Goal: Find specific page/section: Find specific page/section

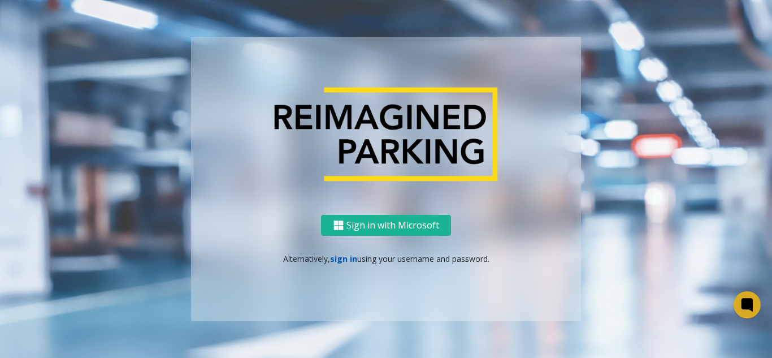
click at [332, 255] on link "sign in" at bounding box center [343, 258] width 27 height 11
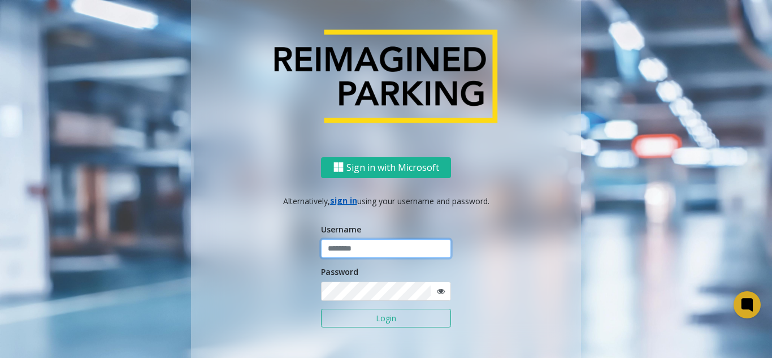
click at [332, 255] on input "text" at bounding box center [386, 248] width 130 height 19
type input "**********"
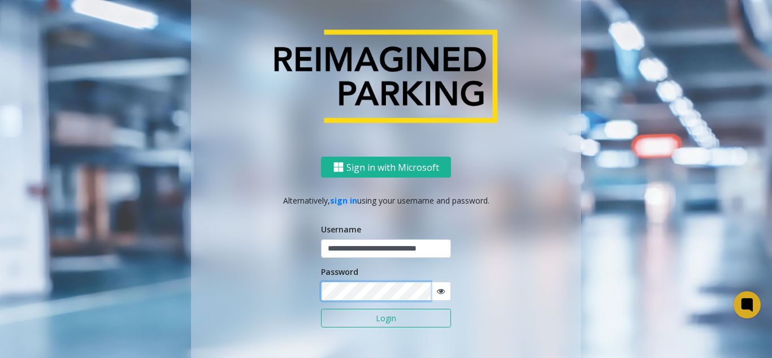
scroll to position [0, 0]
click at [321, 308] on button "Login" at bounding box center [386, 317] width 130 height 19
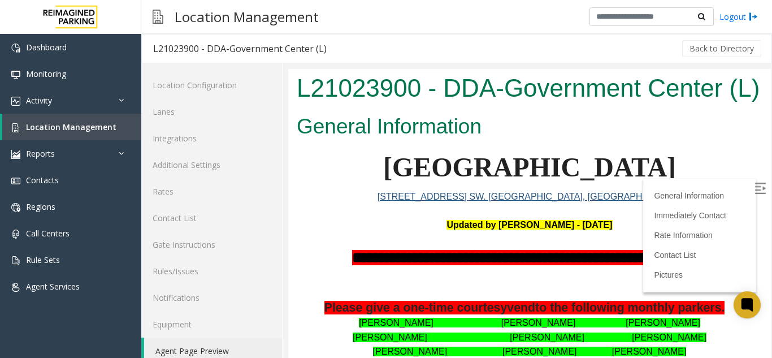
click at [754, 186] on img at bounding box center [759, 187] width 11 height 11
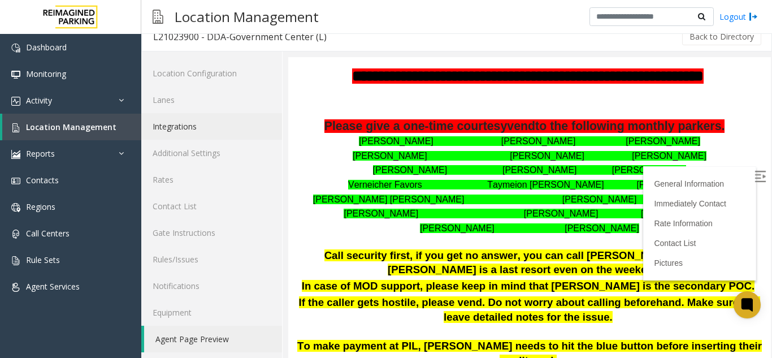
scroll to position [15, 0]
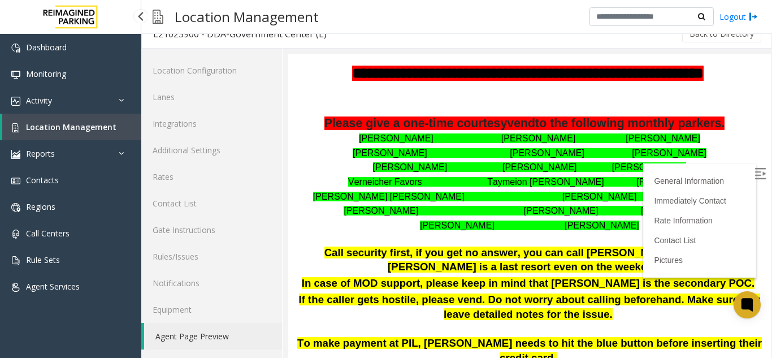
click at [120, 129] on link "Location Management" at bounding box center [71, 127] width 139 height 27
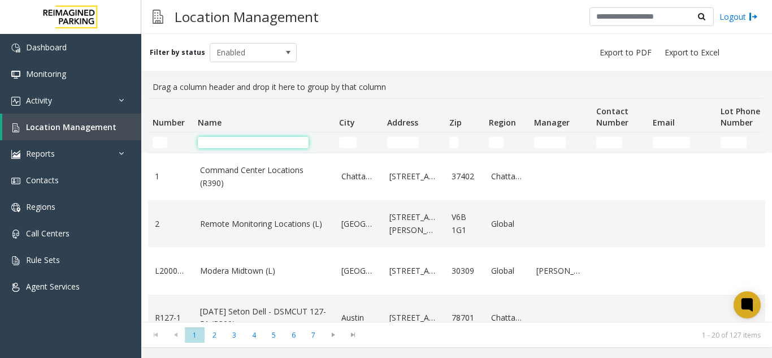
click at [227, 144] on input "Name Filter" at bounding box center [253, 142] width 111 height 11
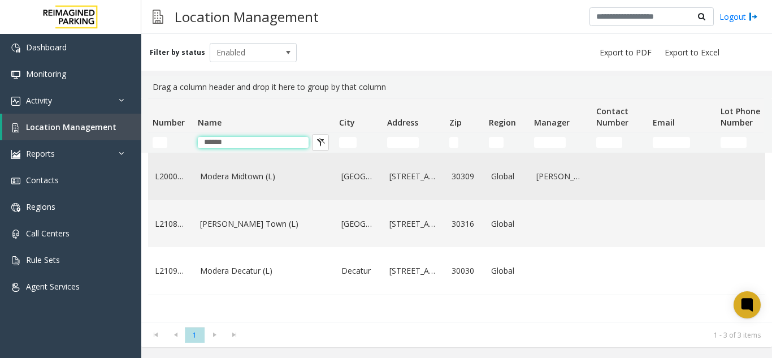
type input "******"
click at [231, 173] on link "Modera Midtown (L)" at bounding box center [264, 176] width 128 height 12
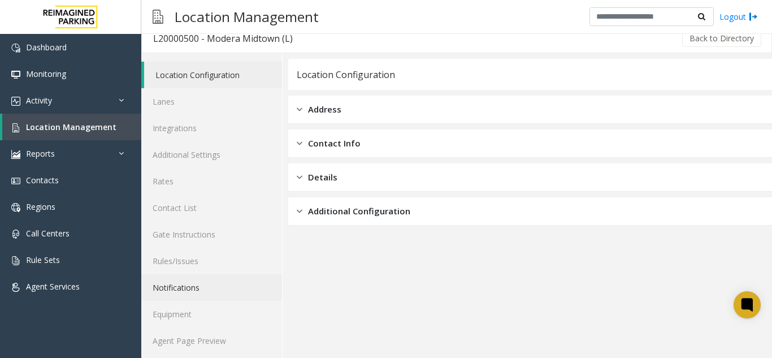
scroll to position [15, 0]
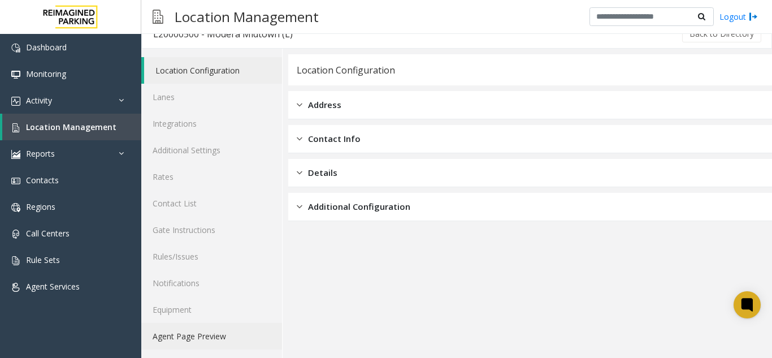
click at [225, 338] on link "Agent Page Preview" at bounding box center [211, 336] width 141 height 27
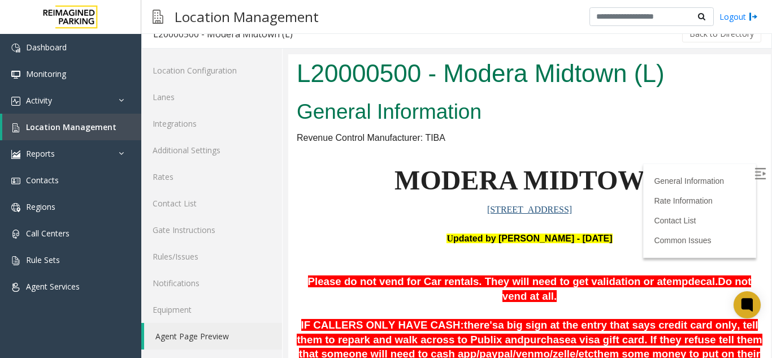
scroll to position [395, 0]
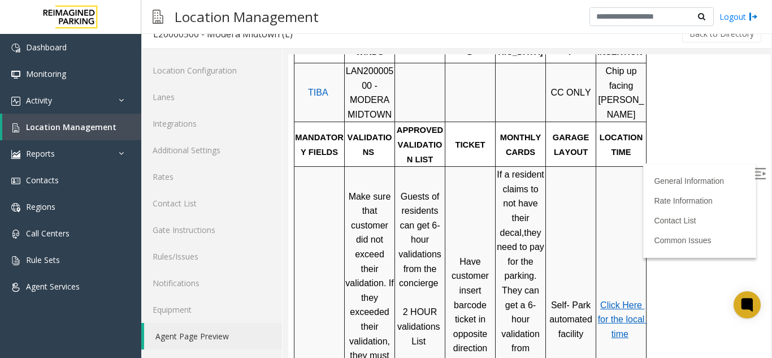
click at [752, 177] on label at bounding box center [760, 175] width 17 height 17
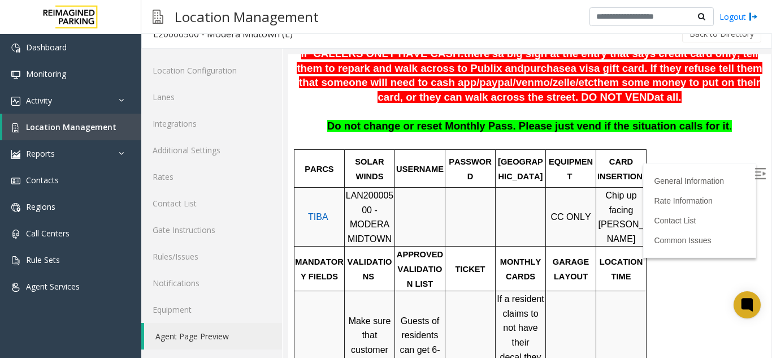
scroll to position [169, 0]
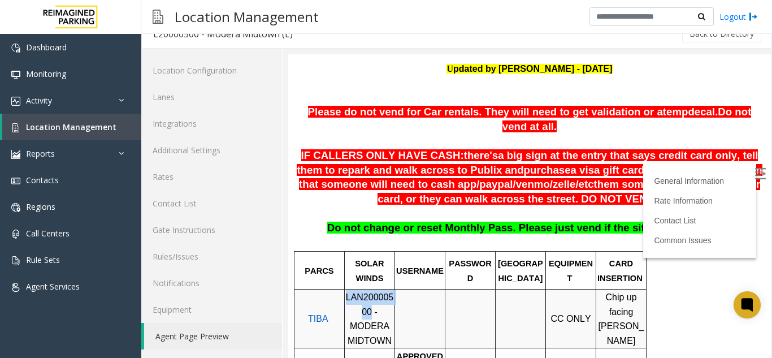
drag, startPoint x: 349, startPoint y: 299, endPoint x: 346, endPoint y: 281, distance: 18.3
click at [346, 292] on span "LAN20000500 - MODERA MIDTOWN" at bounding box center [370, 318] width 48 height 53
copy span "LAN20000500"
click at [188, 172] on link "Rates" at bounding box center [211, 176] width 141 height 27
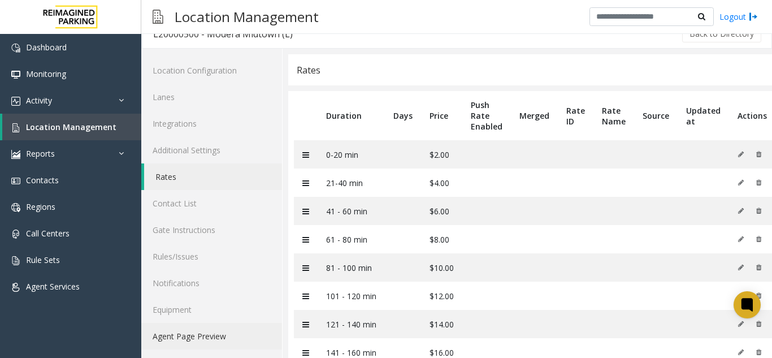
click at [188, 339] on link "Agent Page Preview" at bounding box center [211, 336] width 141 height 27
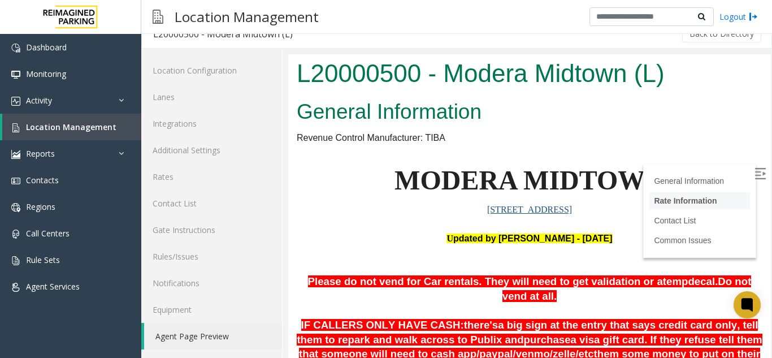
scroll to position [565, 0]
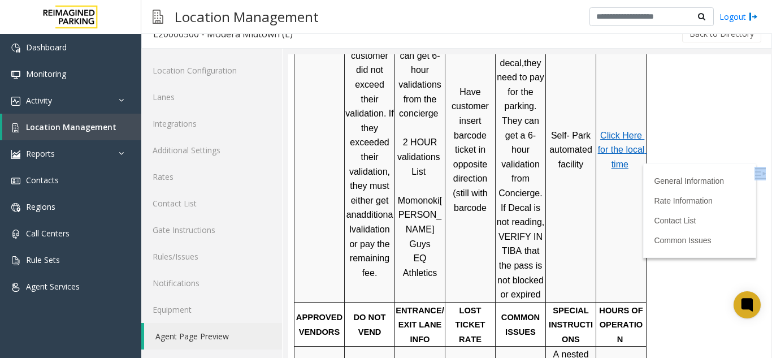
drag, startPoint x: 751, startPoint y: 180, endPoint x: 745, endPoint y: 176, distance: 8.1
click at [752, 176] on label at bounding box center [760, 175] width 17 height 17
click at [754, 173] on img at bounding box center [759, 173] width 11 height 11
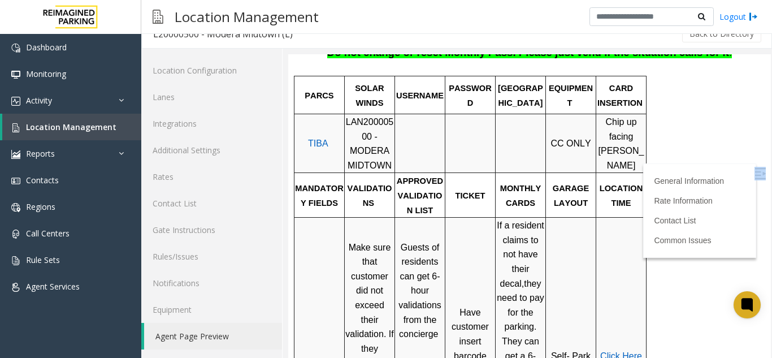
scroll to position [339, 0]
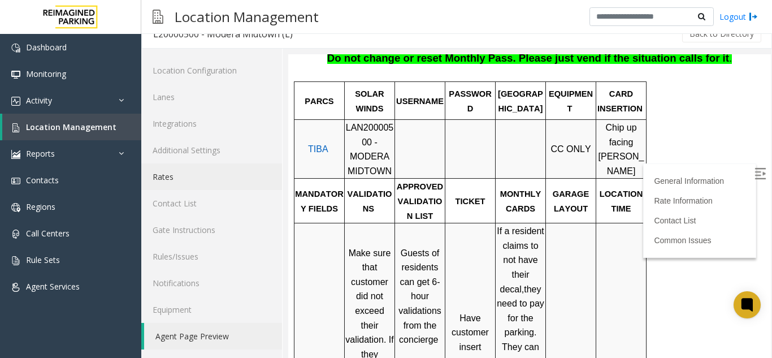
click at [188, 186] on link "Rates" at bounding box center [211, 176] width 141 height 27
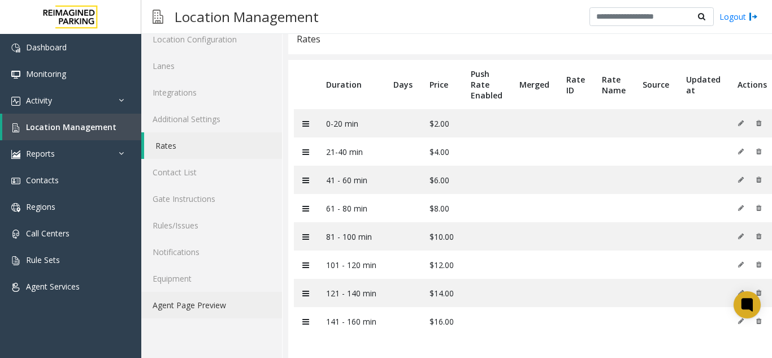
click at [221, 298] on link "Agent Page Preview" at bounding box center [211, 305] width 141 height 27
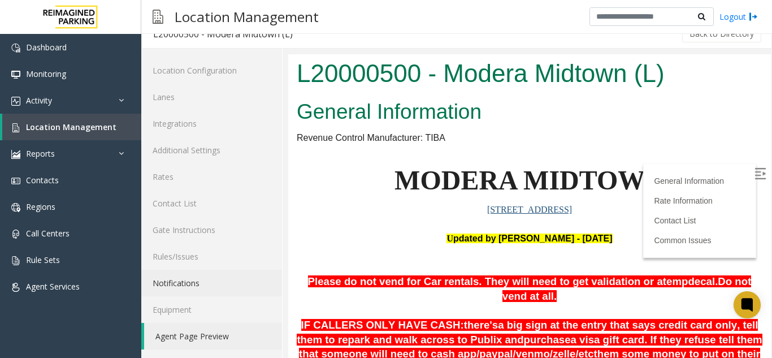
scroll to position [395, 0]
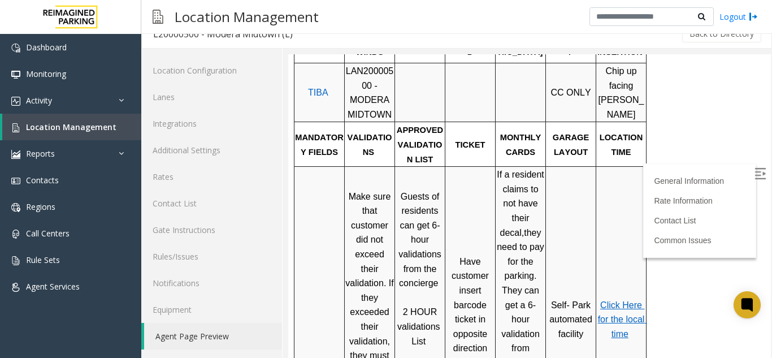
click at [628, 300] on link "Click Here for the local time" at bounding box center [622, 319] width 49 height 38
click at [47, 118] on link "Location Management" at bounding box center [71, 127] width 139 height 27
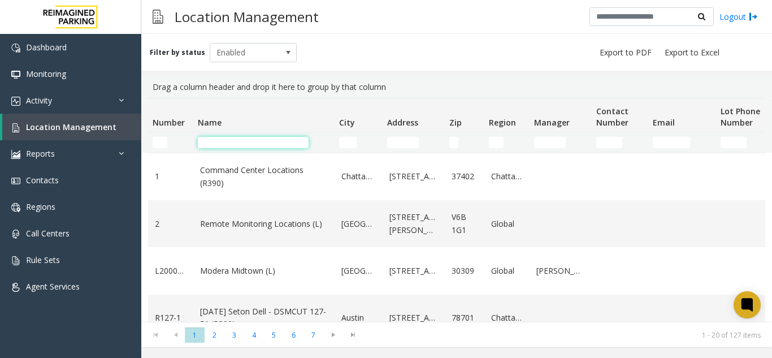
click at [236, 137] on input "Name Filter" at bounding box center [253, 142] width 111 height 11
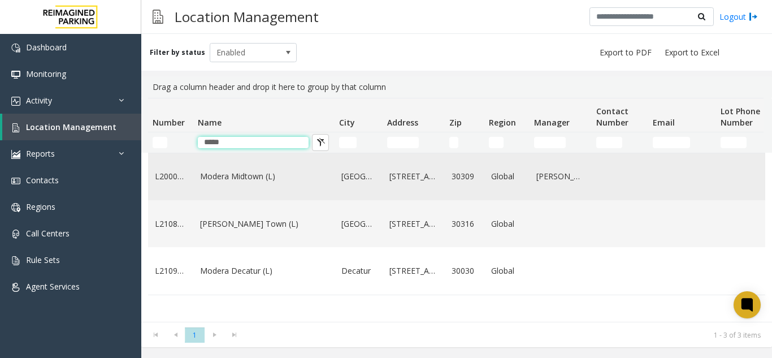
type input "*****"
click at [227, 173] on link "Modera Midtown (L)" at bounding box center [264, 176] width 128 height 12
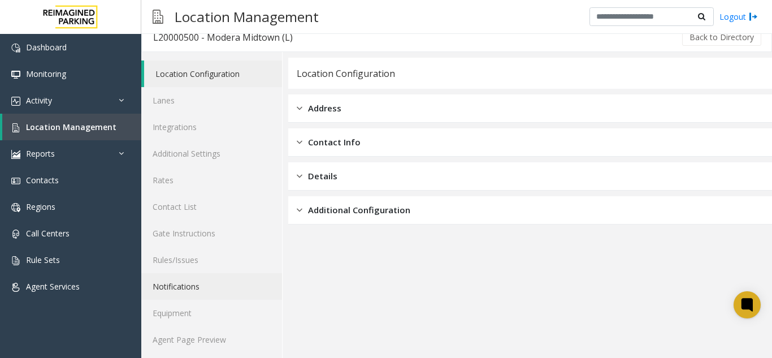
scroll to position [15, 0]
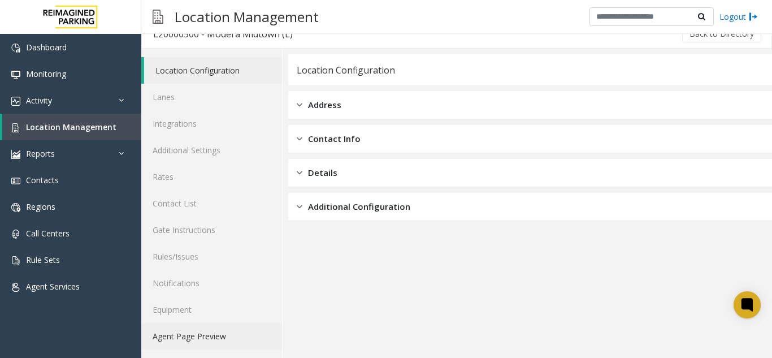
click at [233, 325] on link "Agent Page Preview" at bounding box center [211, 336] width 141 height 27
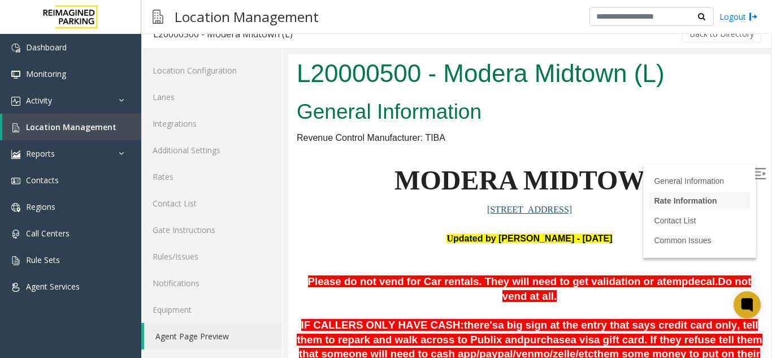
scroll to position [395, 0]
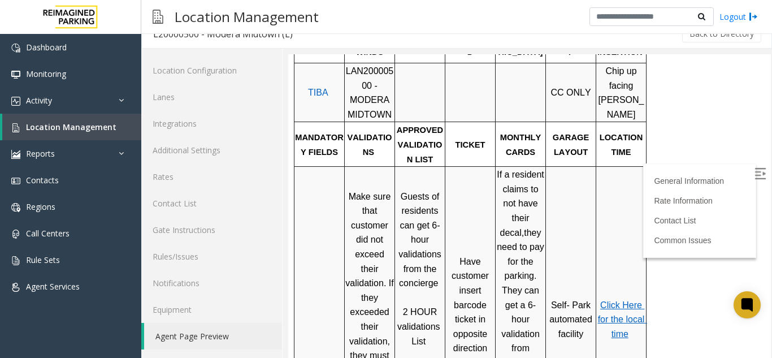
click at [754, 177] on img at bounding box center [759, 173] width 11 height 11
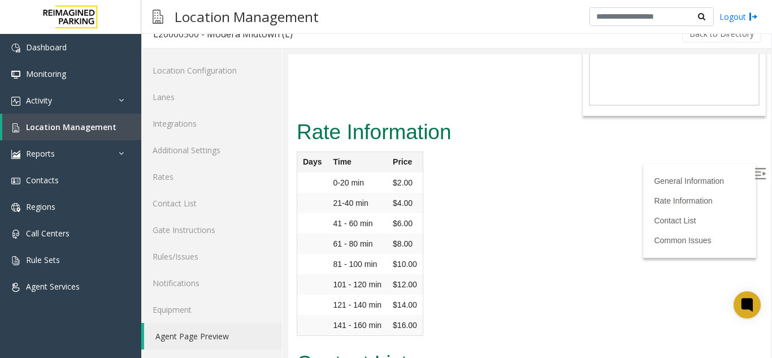
scroll to position [1226, 0]
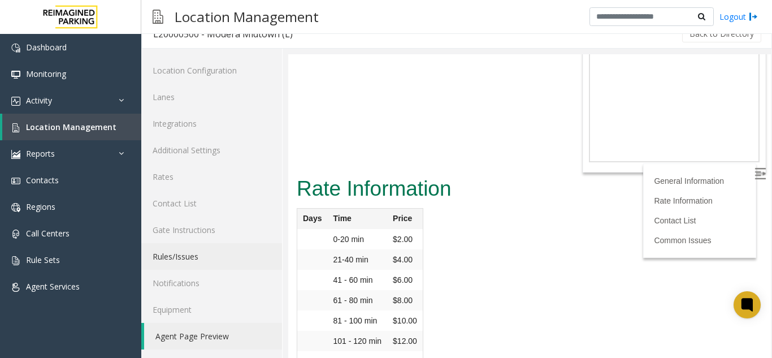
click at [208, 262] on link "Rules/Issues" at bounding box center [211, 256] width 141 height 27
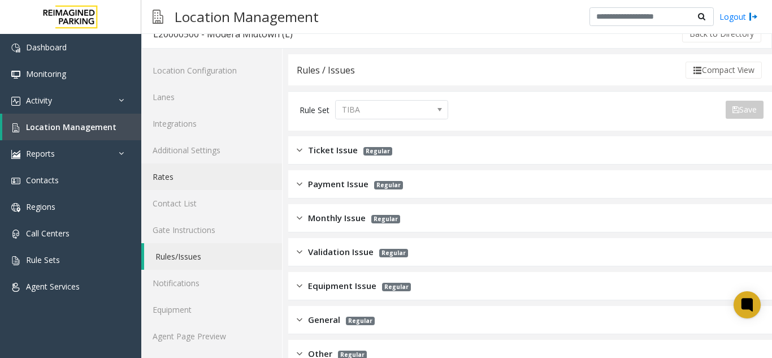
click at [214, 172] on link "Rates" at bounding box center [211, 176] width 141 height 27
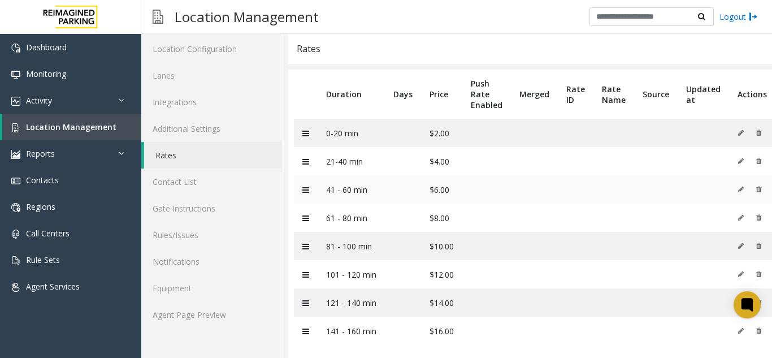
scroll to position [54, 0]
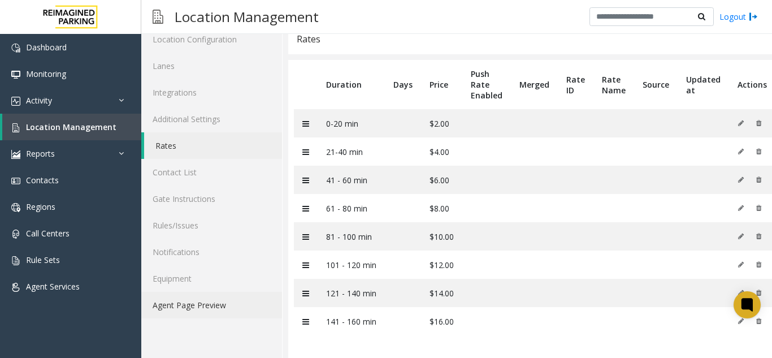
click at [253, 293] on link "Agent Page Preview" at bounding box center [211, 305] width 141 height 27
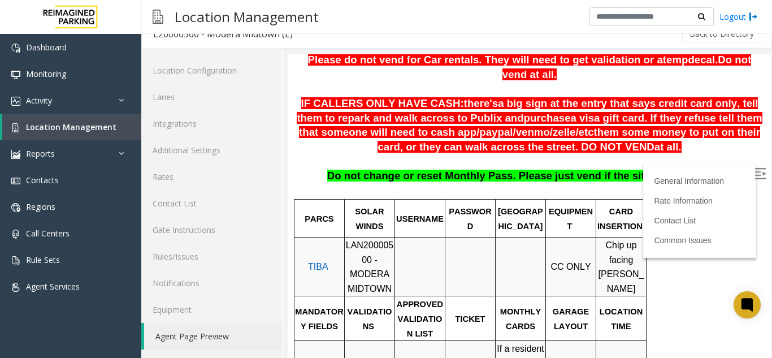
scroll to position [226, 0]
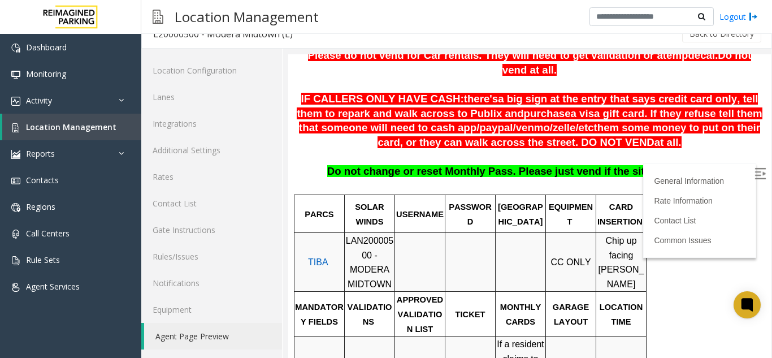
click at [752, 176] on label at bounding box center [760, 175] width 17 height 17
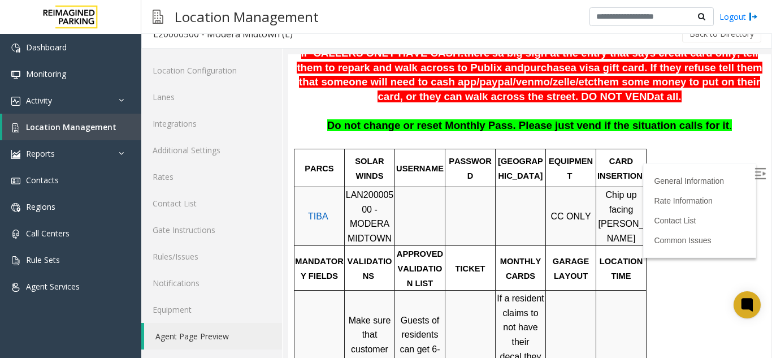
scroll to position [339, 0]
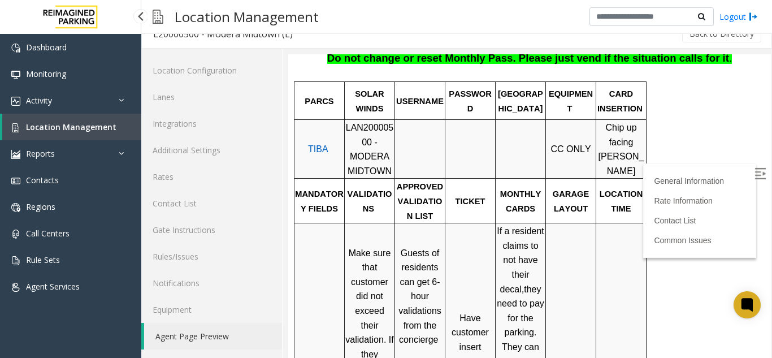
click at [106, 132] on link "Location Management" at bounding box center [71, 127] width 139 height 27
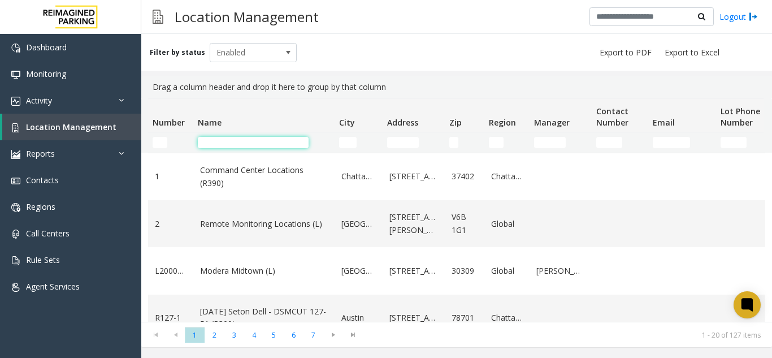
click at [260, 138] on input "Name Filter" at bounding box center [253, 142] width 111 height 11
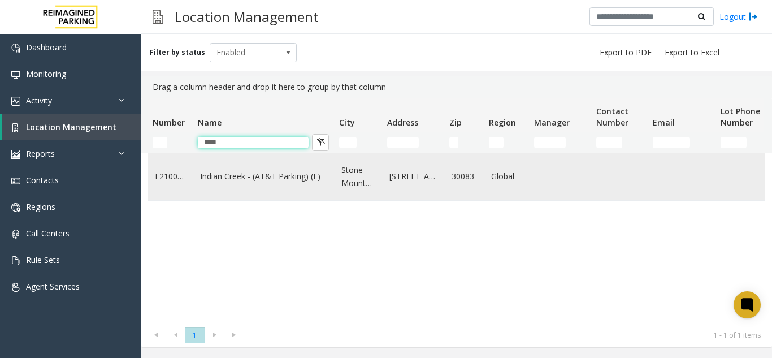
type input "****"
drag, startPoint x: 228, startPoint y: 171, endPoint x: 223, endPoint y: 174, distance: 6.1
click at [223, 174] on td "Indian Creek - (AT&T Parking) (L)" at bounding box center [263, 176] width 141 height 47
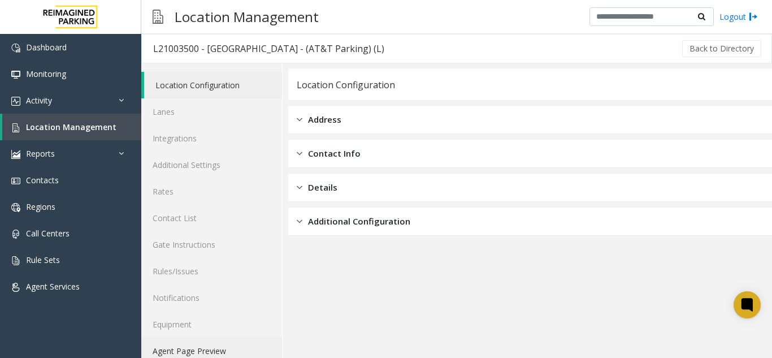
click at [188, 340] on link "Agent Page Preview" at bounding box center [211, 350] width 141 height 27
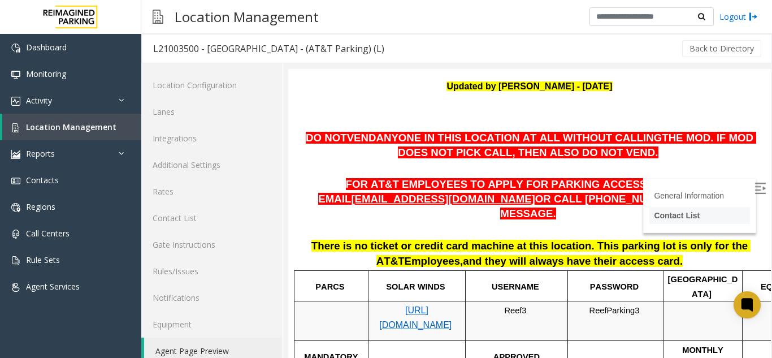
scroll to position [226, 0]
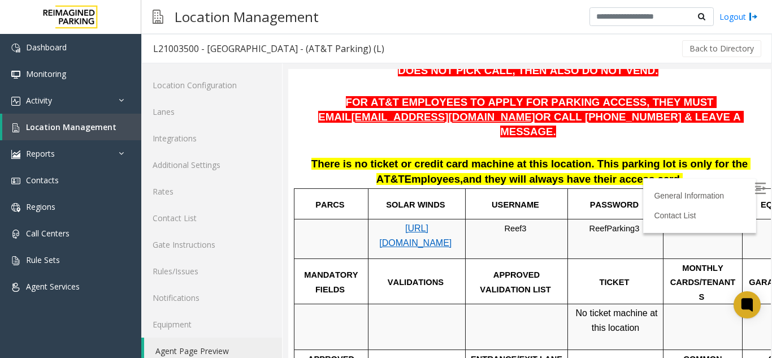
click at [754, 185] on img at bounding box center [759, 187] width 11 height 11
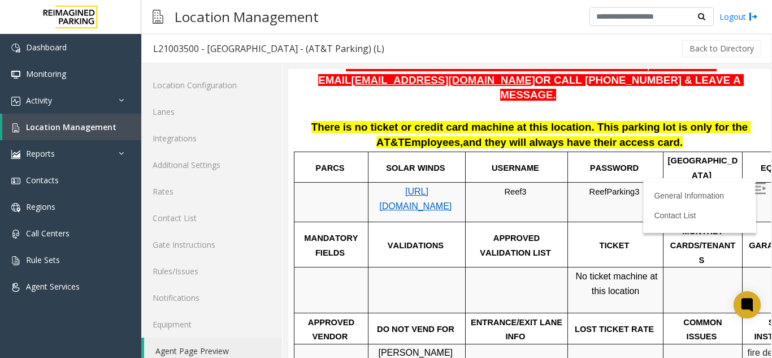
scroll to position [282, 0]
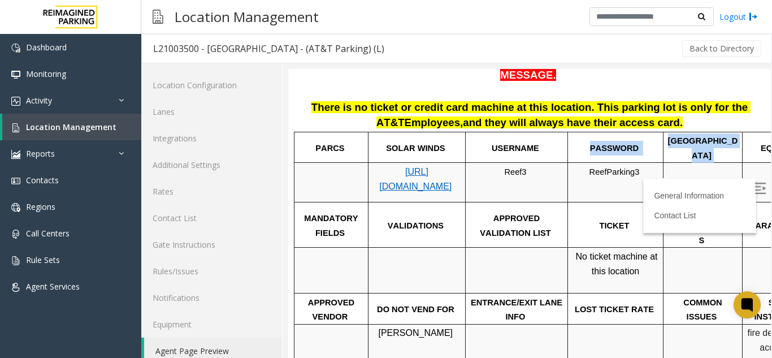
drag, startPoint x: 723, startPoint y: 128, endPoint x: 589, endPoint y: 116, distance: 134.4
click at [589, 132] on tr "PARCS SOLAR WINDS USERNAME PASSWORD PARIS EQUIPMENT CARD INSERTION" at bounding box center [600, 147] width 613 height 31
click at [740, 106] on p "There is no ticket or credit card machine at this location. This parking lot is…" at bounding box center [529, 115] width 465 height 30
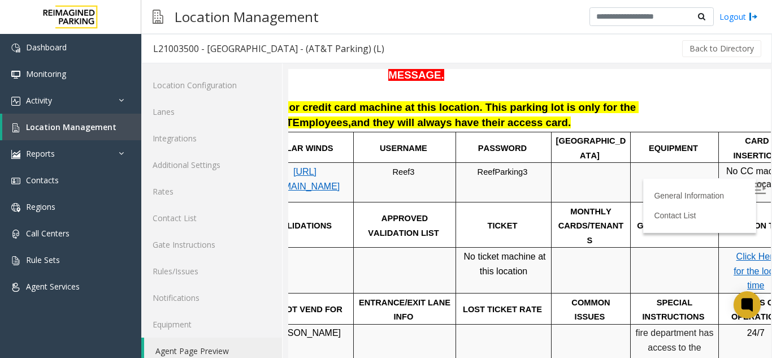
scroll to position [282, 159]
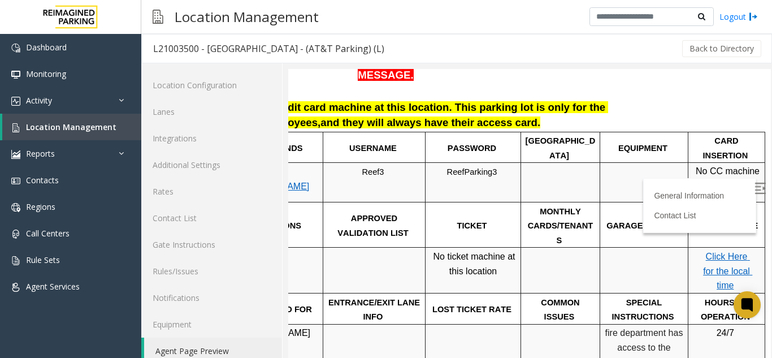
drag, startPoint x: 618, startPoint y: 80, endPoint x: 659, endPoint y: 80, distance: 41.2
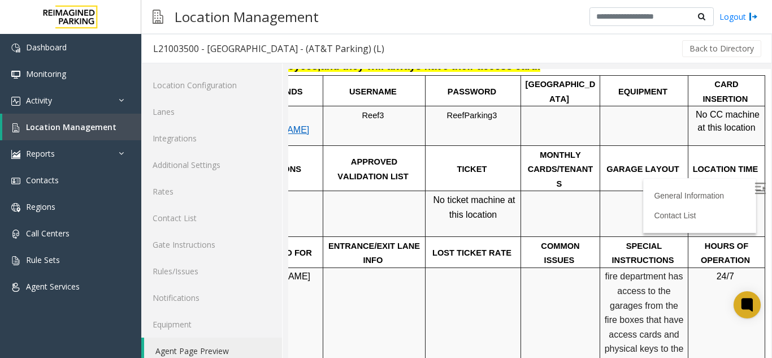
click at [703, 195] on span "Click Here for the local time" at bounding box center [727, 214] width 49 height 38
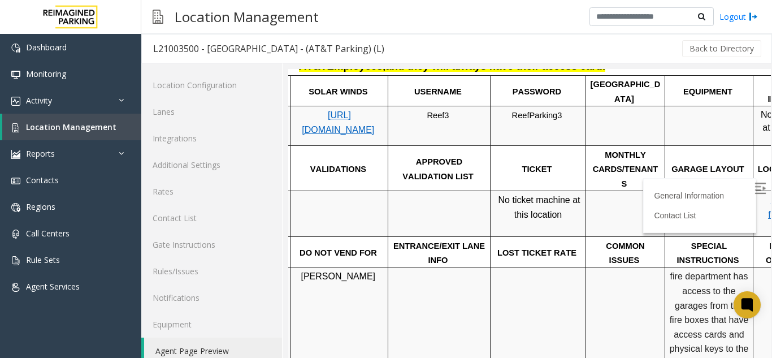
scroll to position [339, 27]
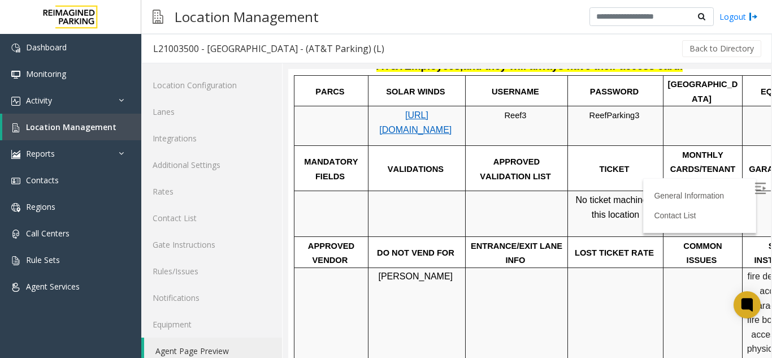
drag, startPoint x: 477, startPoint y: 158, endPoint x: 398, endPoint y: 149, distance: 79.5
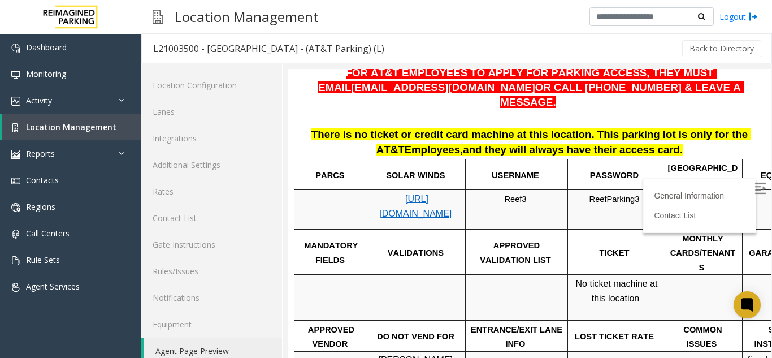
scroll to position [282, 0]
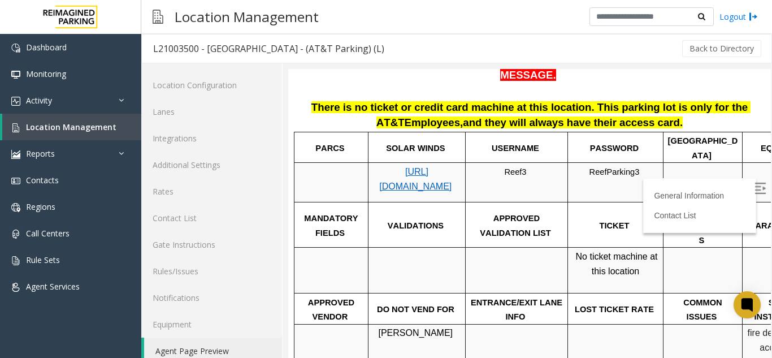
click at [424, 167] on span "[URL][DOMAIN_NAME]" at bounding box center [415, 179] width 72 height 24
click at [507, 167] on span "Reef3" at bounding box center [515, 171] width 22 height 9
copy p "Reef3"
click at [593, 167] on span "ReefParking3" at bounding box center [614, 171] width 50 height 9
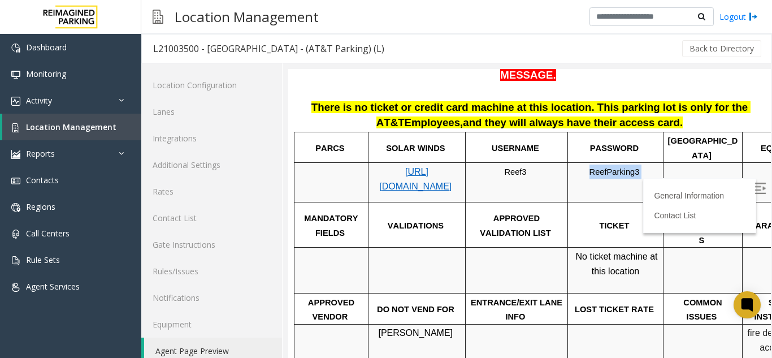
click at [593, 167] on span "ReefParking3" at bounding box center [614, 171] width 50 height 9
copy p "ReefParking3"
click at [617, 167] on span "ReefParking3" at bounding box center [614, 171] width 50 height 9
